Goal: Information Seeking & Learning: Learn about a topic

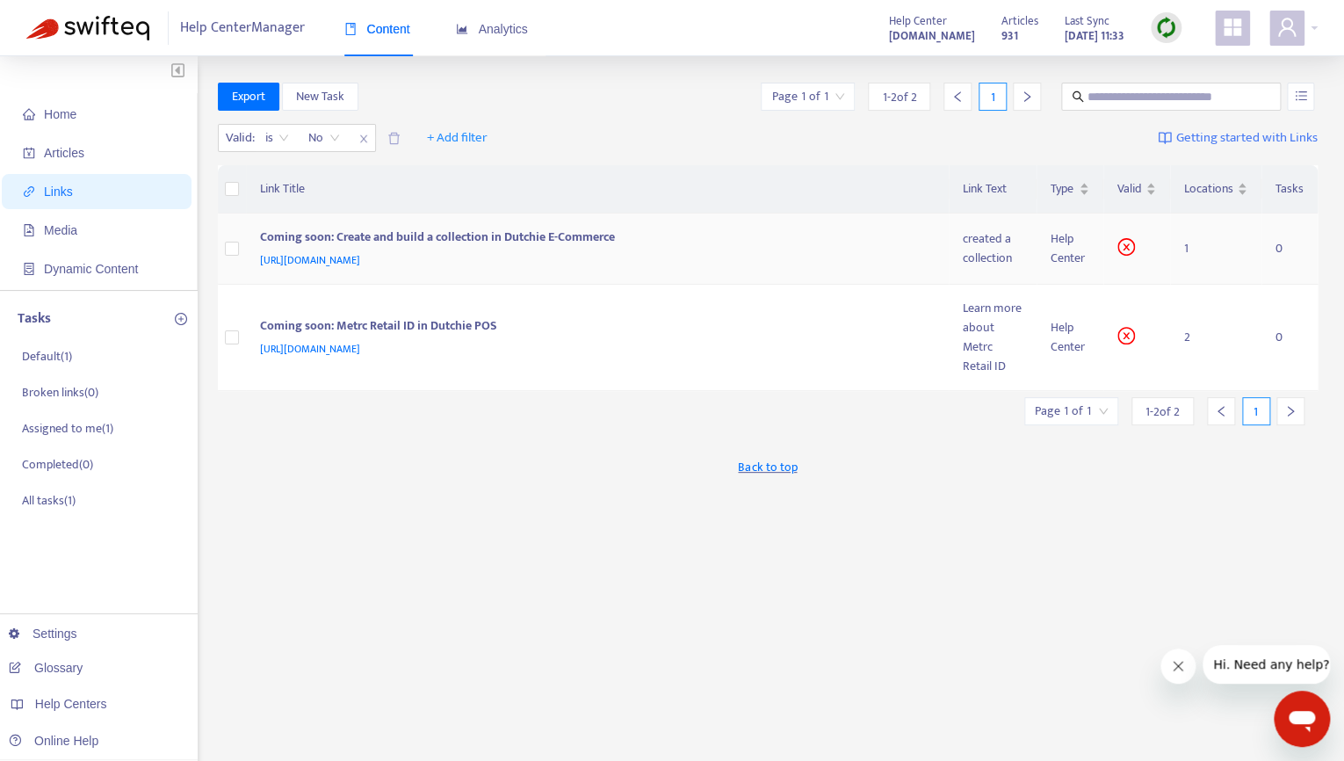
click at [1130, 250] on icon "close-circle" at bounding box center [1127, 247] width 18 height 18
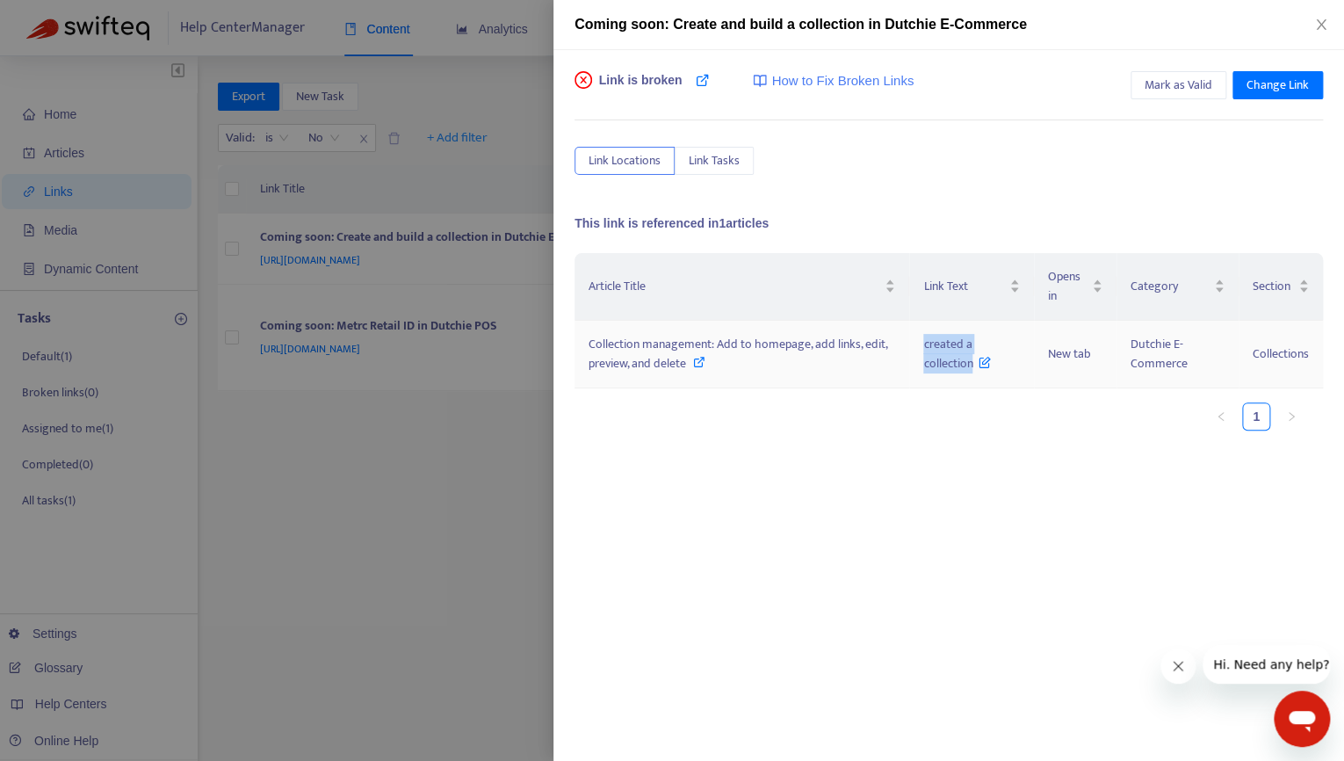
drag, startPoint x: 916, startPoint y: 340, endPoint x: 972, endPoint y: 359, distance: 59.5
click at [972, 359] on td "created a collection" at bounding box center [971, 355] width 124 height 68
copy span "created a collection"
click at [755, 351] on span "Collection management: Add to homepage, add links, edit, preview, and delete" at bounding box center [738, 354] width 299 height 40
click at [474, 475] on div at bounding box center [672, 380] width 1344 height 761
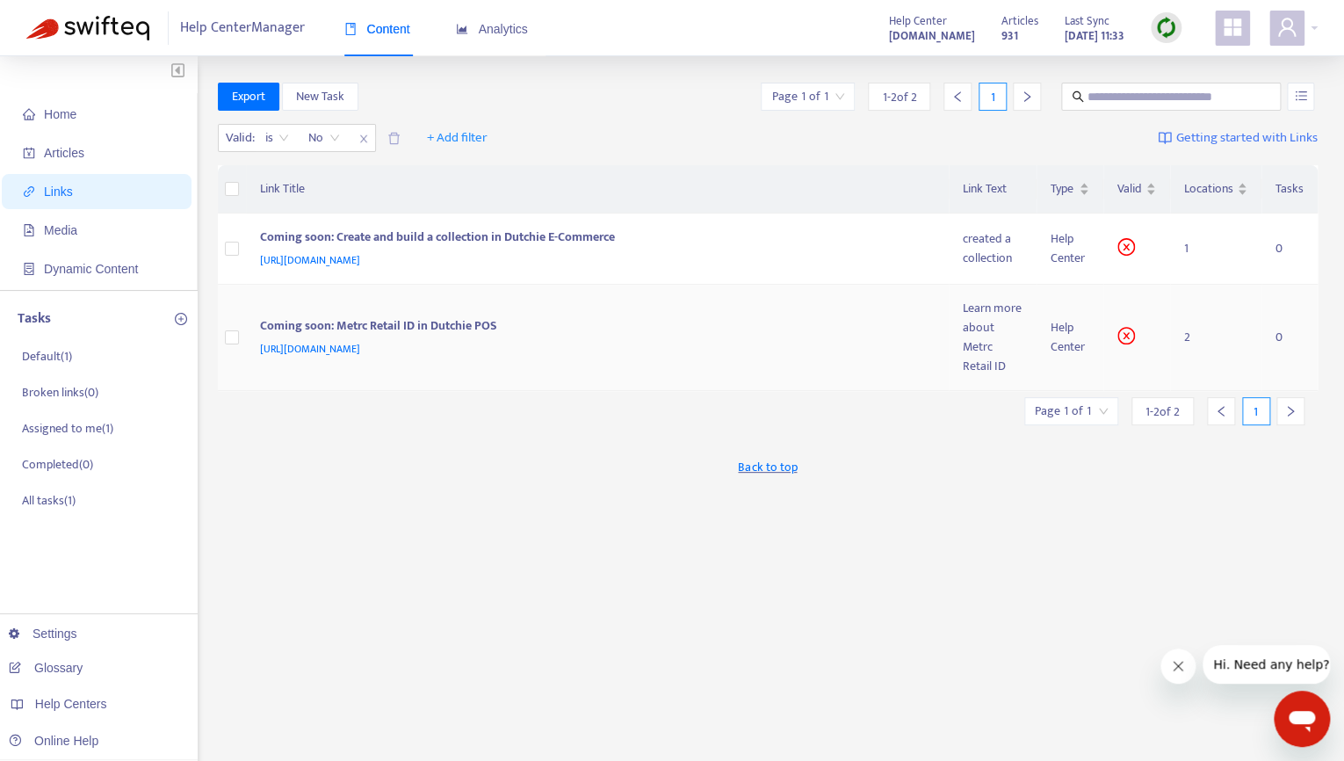
click at [1188, 346] on td "2" at bounding box center [1215, 338] width 91 height 106
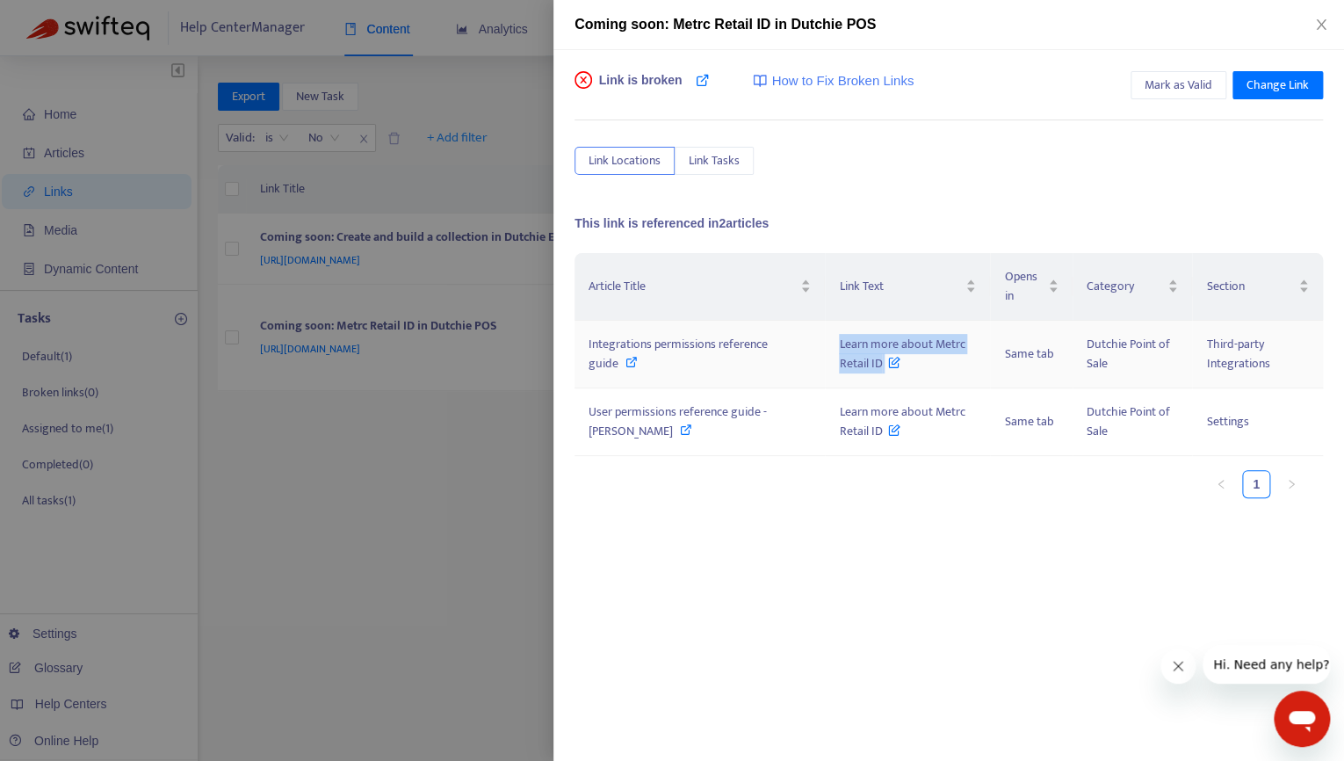
drag, startPoint x: 821, startPoint y: 340, endPoint x: 868, endPoint y: 371, distance: 56.5
click at [868, 371] on td "Learn more about Metrc Retail ID" at bounding box center [907, 355] width 165 height 68
copy span "Learn more about Metrc Retail ID"
click at [501, 427] on div at bounding box center [672, 380] width 1344 height 761
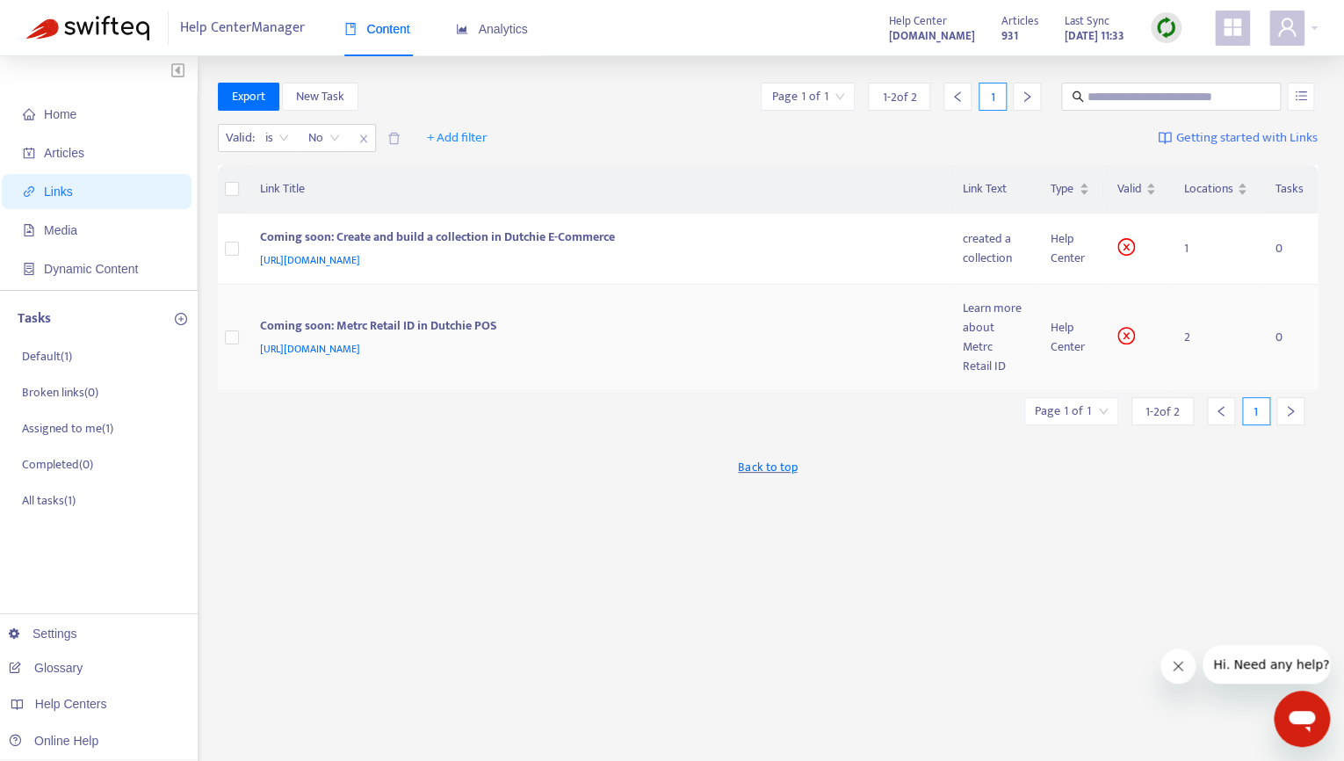
click at [988, 351] on div "Learn more about Metrc Retail ID" at bounding box center [993, 337] width 60 height 77
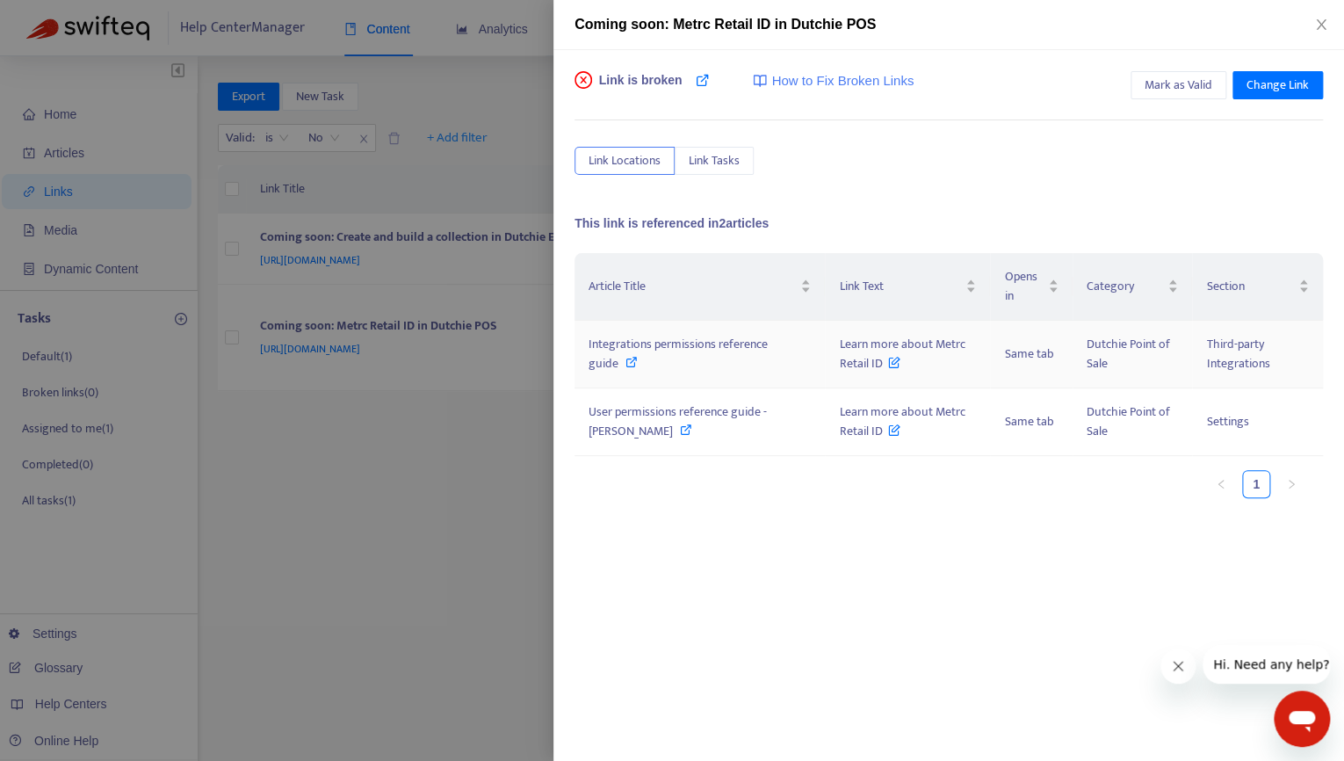
click at [743, 342] on span "Integrations permissions reference guide" at bounding box center [678, 354] width 179 height 40
drag, startPoint x: 827, startPoint y: 409, endPoint x: 844, endPoint y: 427, distance: 25.5
click at [844, 427] on span "Learn more about Metrc Retail ID" at bounding box center [902, 422] width 126 height 40
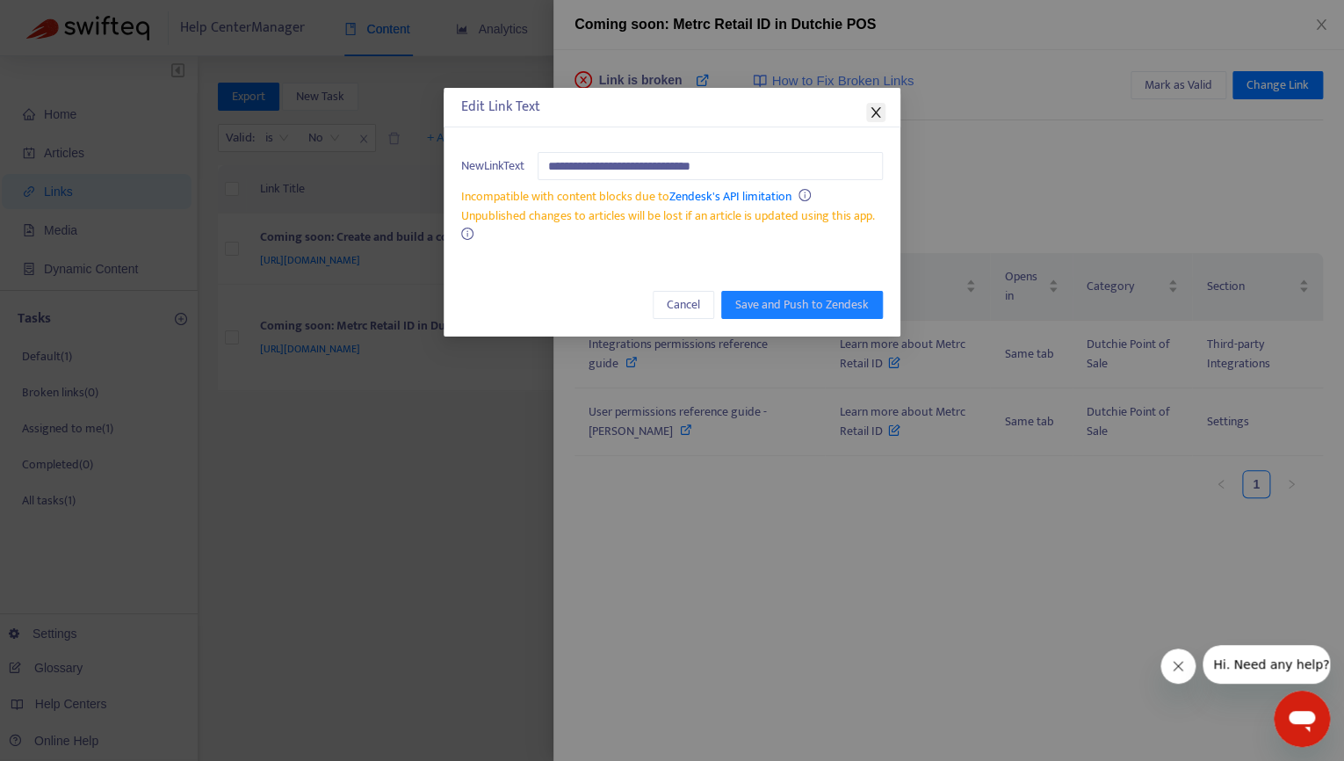
click at [877, 105] on icon "close" at bounding box center [876, 112] width 14 height 14
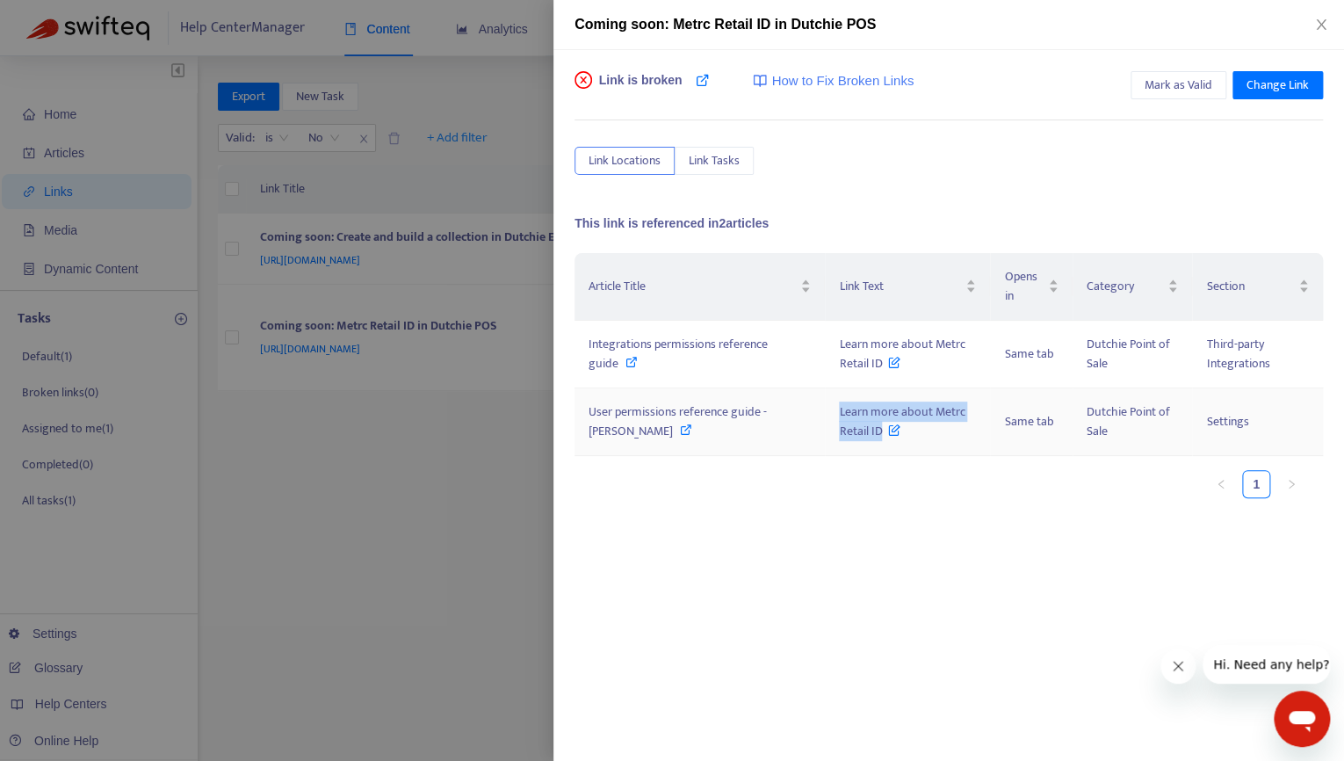
drag, startPoint x: 817, startPoint y: 409, endPoint x: 864, endPoint y: 437, distance: 54.4
click at [864, 437] on td "Learn more about Metrc Retail ID" at bounding box center [907, 422] width 165 height 68
copy span "Learn more about Metrc Retail ID"
click at [615, 412] on span "User permissions reference guide - [PERSON_NAME]" at bounding box center [678, 422] width 178 height 40
click at [420, 553] on div at bounding box center [672, 380] width 1344 height 761
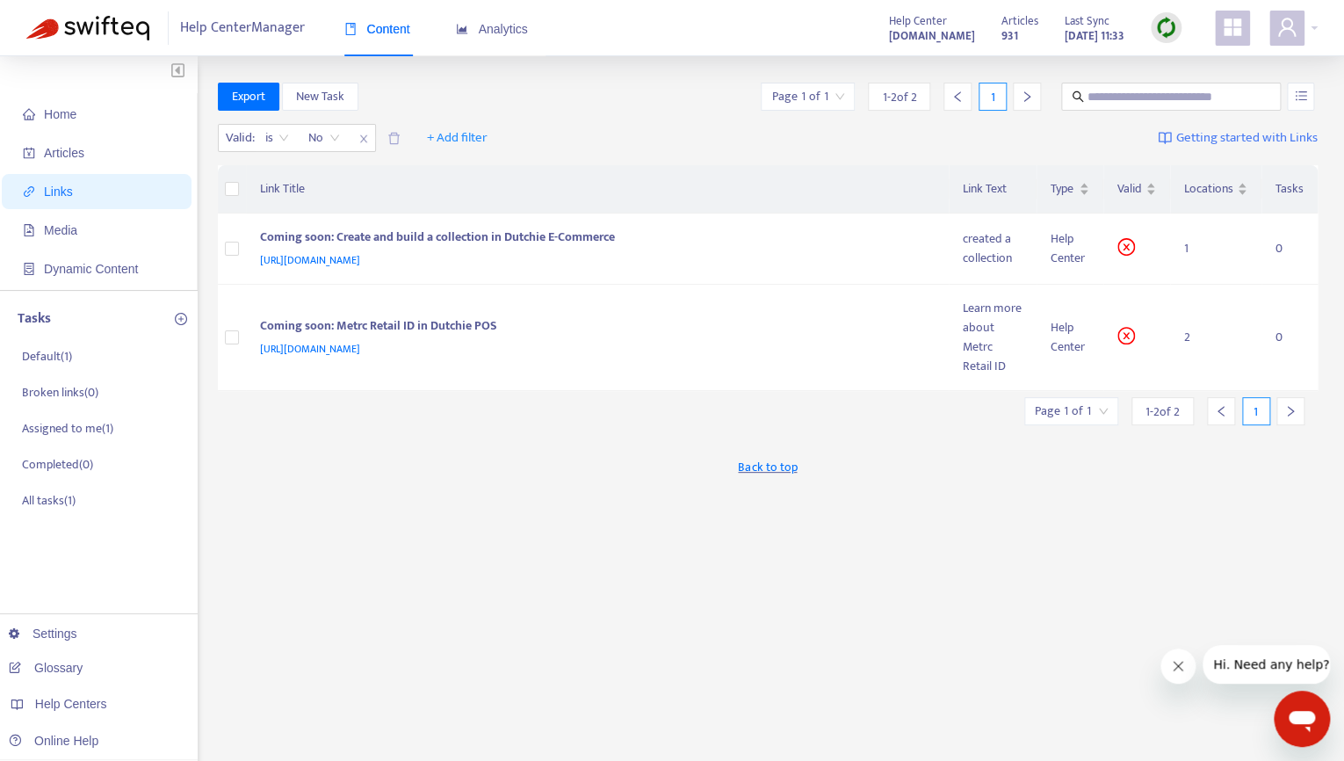
click at [1161, 30] on img at bounding box center [1166, 28] width 22 height 22
click at [1205, 61] on link "Quick Sync" at bounding box center [1202, 64] width 75 height 20
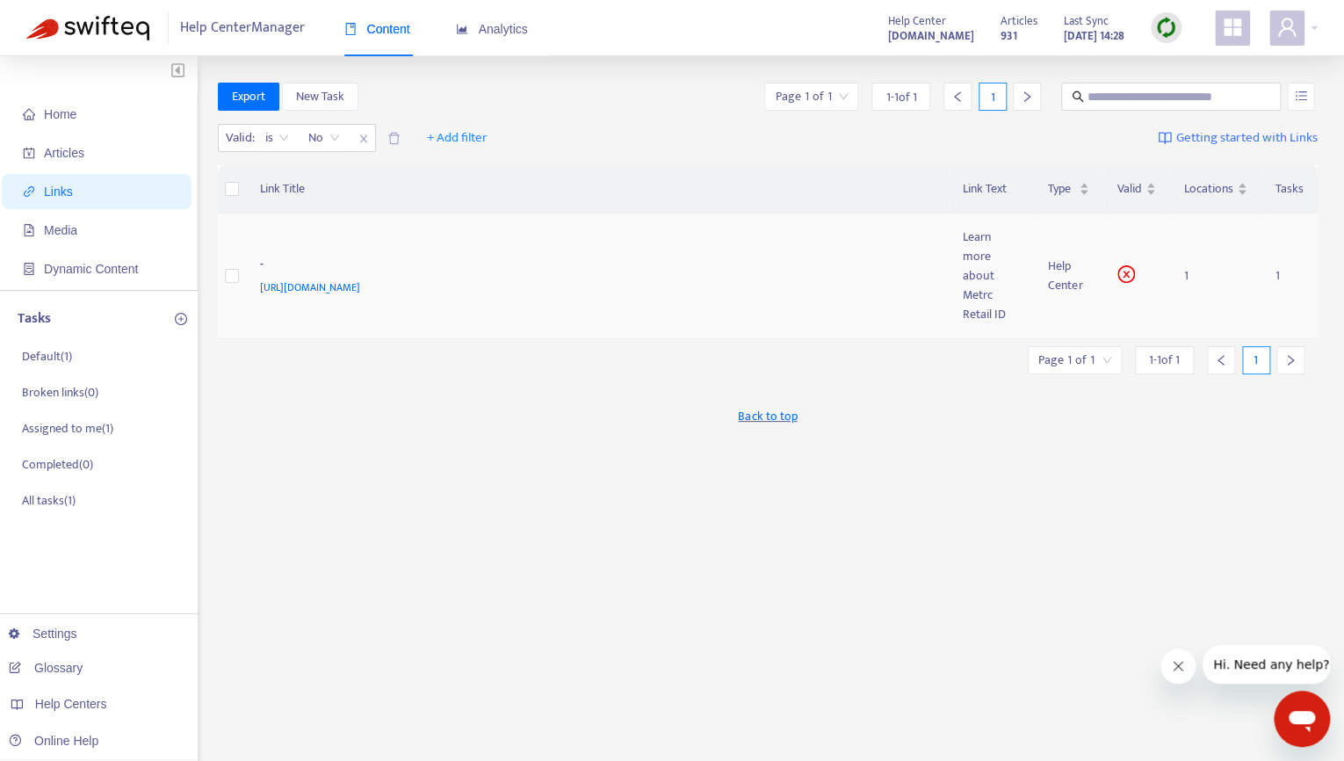
click at [982, 286] on div "Learn more about Metrc Retail ID" at bounding box center [992, 276] width 58 height 97
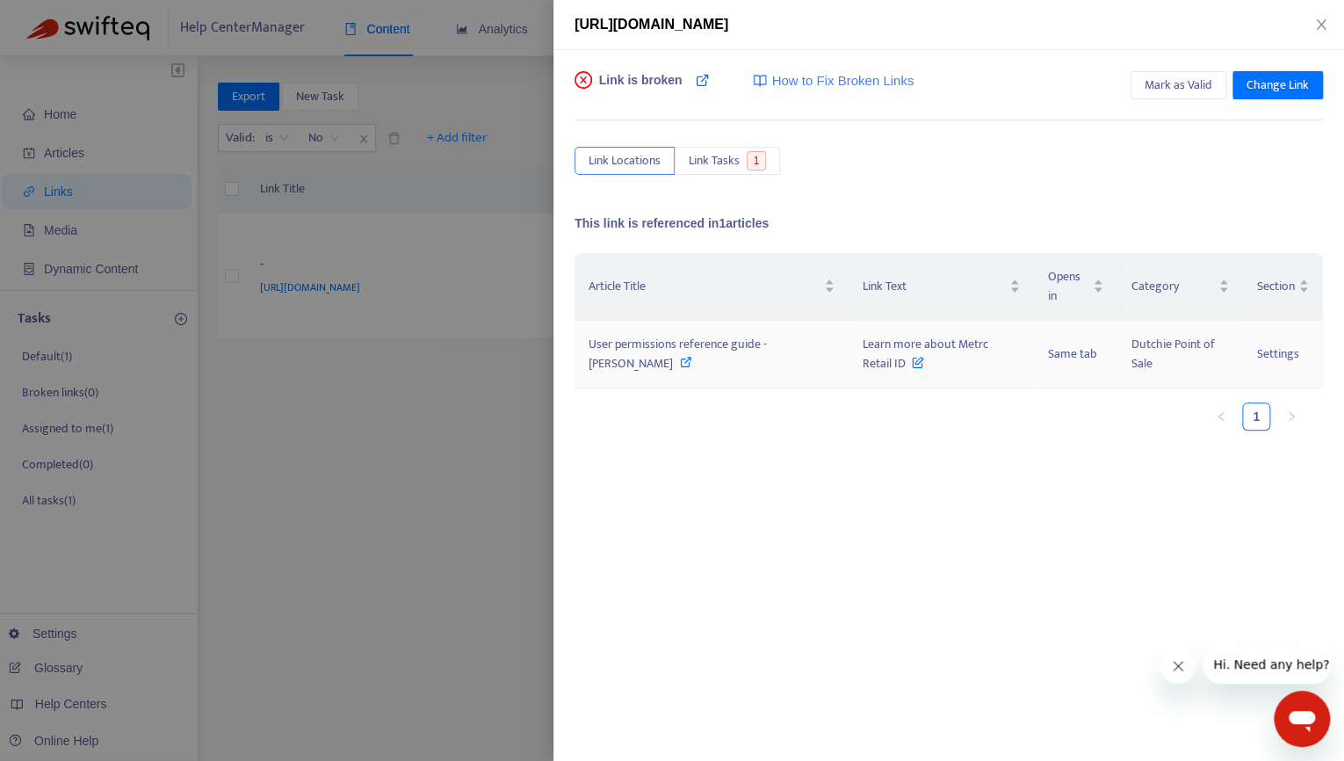
click at [666, 340] on span "User permissions reference guide - [PERSON_NAME]" at bounding box center [678, 354] width 178 height 40
click at [1323, 25] on icon "close" at bounding box center [1321, 24] width 10 height 11
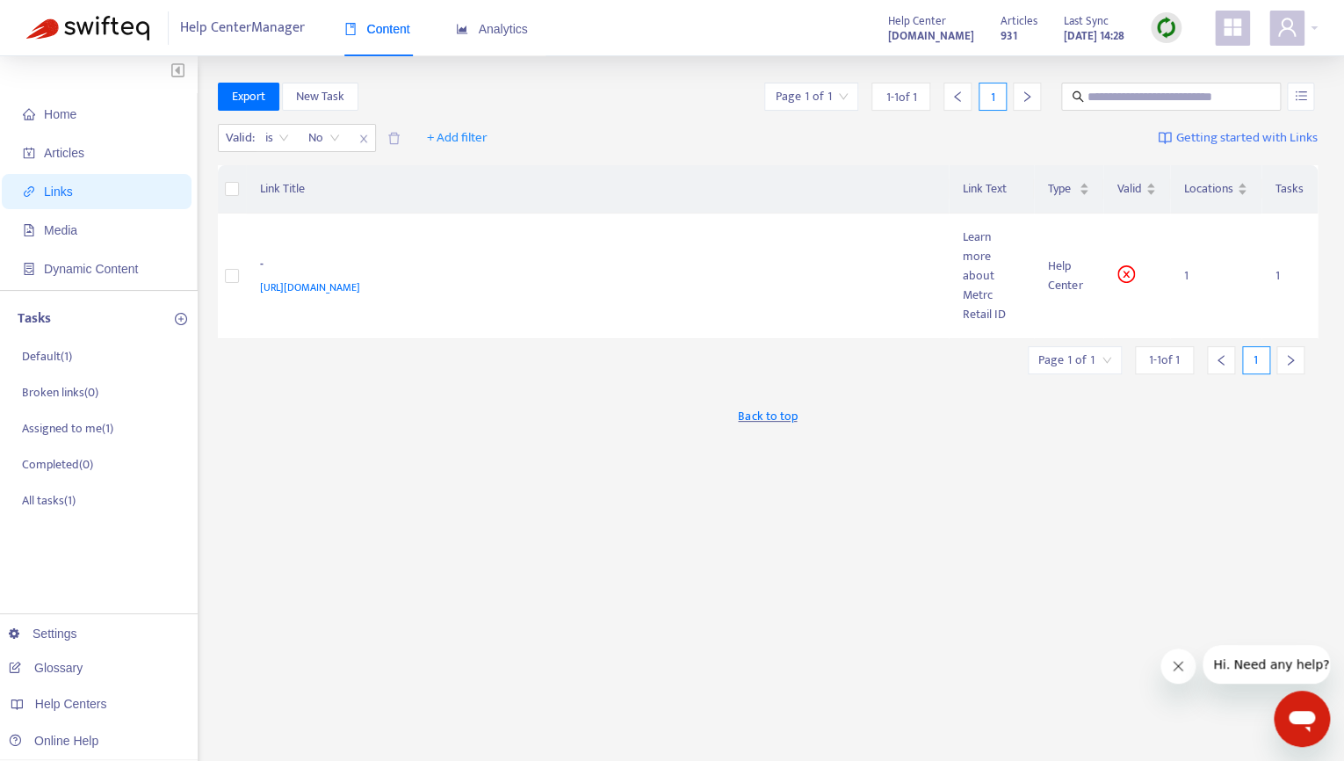
click at [1171, 41] on div at bounding box center [1166, 27] width 31 height 31
click at [1176, 67] on link "Quick Sync" at bounding box center [1202, 64] width 75 height 20
click at [360, 279] on span "[URL][DOMAIN_NAME]" at bounding box center [310, 288] width 100 height 18
click at [983, 266] on div "Learn more about Metrc Retail ID" at bounding box center [992, 276] width 58 height 97
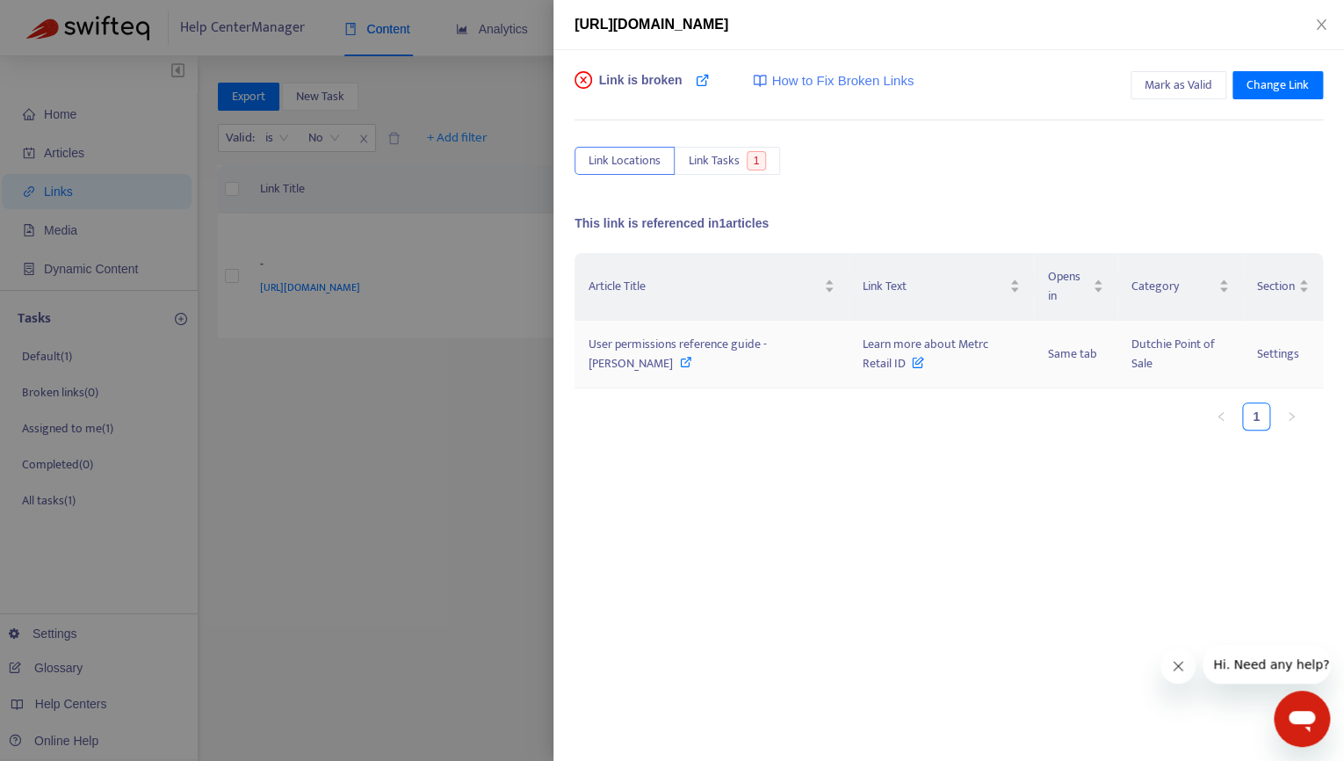
click at [751, 339] on span "User permissions reference guide - [PERSON_NAME]" at bounding box center [678, 354] width 178 height 40
